Goal: Find specific page/section: Find specific page/section

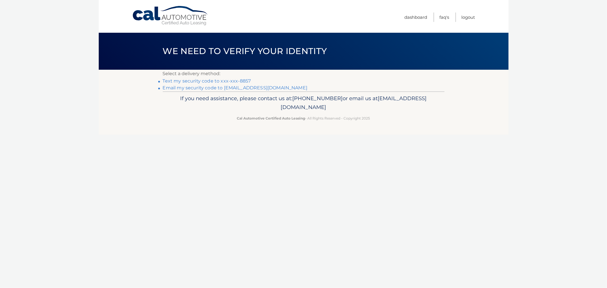
click at [218, 81] on link "Text my security code to xxx-xxx-8857" at bounding box center [207, 80] width 88 height 5
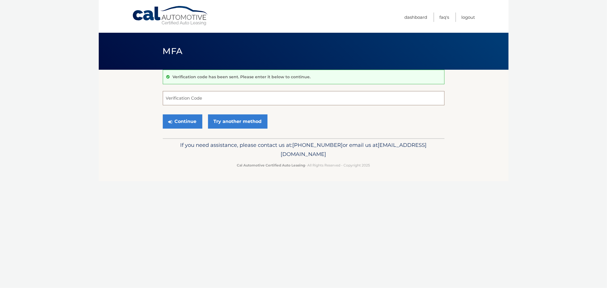
click at [211, 102] on input "Verification Code" at bounding box center [304, 98] width 282 height 14
type input "902526"
click at [163, 114] on button "Continue" at bounding box center [183, 121] width 40 height 14
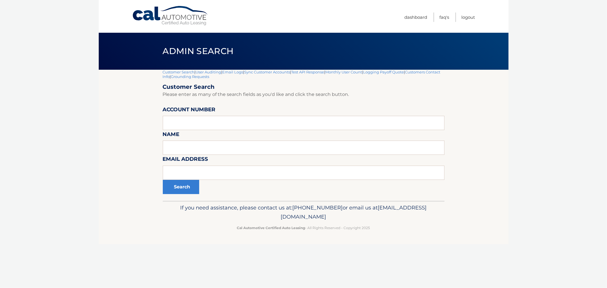
drag, startPoint x: 191, startPoint y: 134, endPoint x: 192, endPoint y: 127, distance: 7.1
click at [191, 130] on form "Customer Search Please enter as many of the search fields as you'd like and cli…" at bounding box center [304, 138] width 282 height 111
click at [192, 127] on input "text" at bounding box center [304, 123] width 282 height 14
paste input "44455600385"
type input "44455600385"
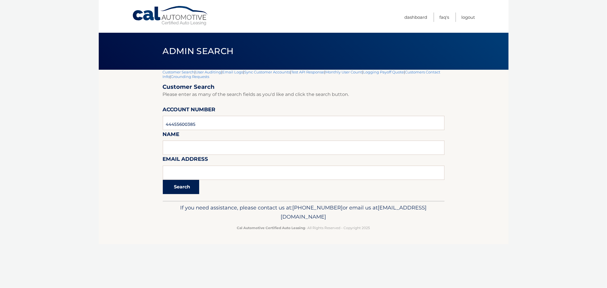
click at [195, 188] on button "Search" at bounding box center [181, 187] width 36 height 14
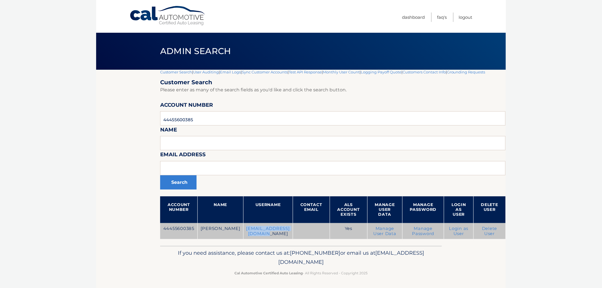
drag, startPoint x: 234, startPoint y: 228, endPoint x: 295, endPoint y: 230, distance: 61.2
click at [293, 230] on td "[EMAIL_ADDRESS][DOMAIN_NAME]" at bounding box center [268, 231] width 50 height 16
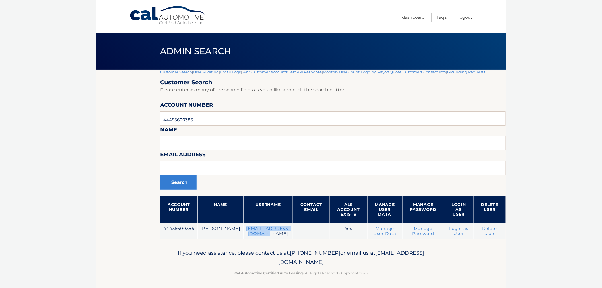
click at [176, 72] on link "Customer Search" at bounding box center [176, 72] width 32 height 5
